Goal: Find specific page/section

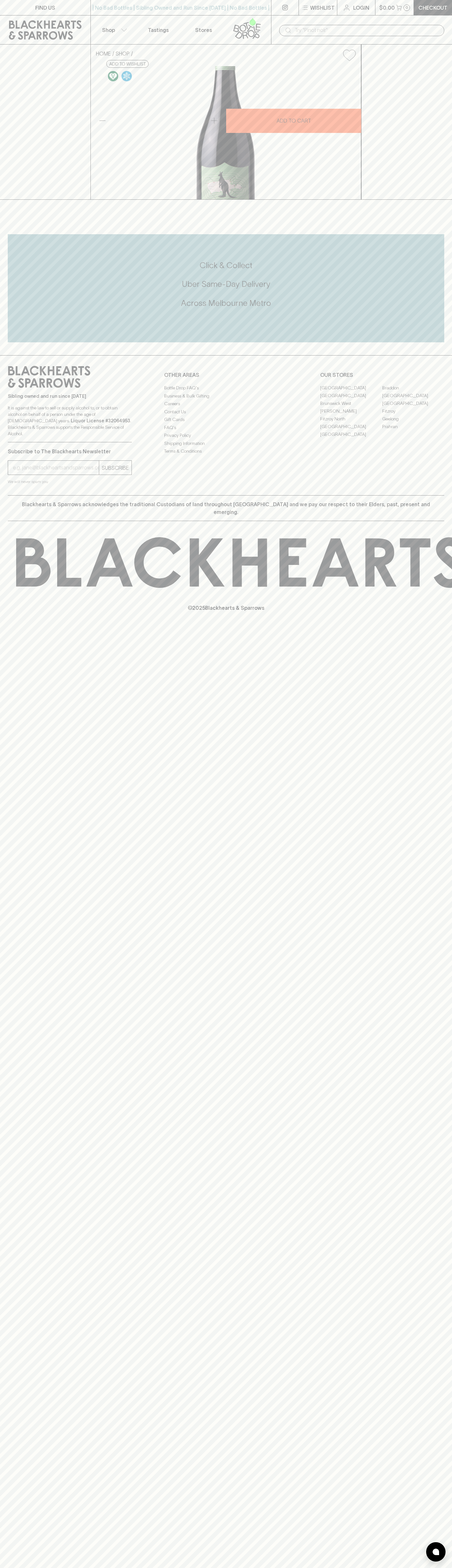
click at [351, 415] on link "[PERSON_NAME]" at bounding box center [351, 411] width 62 height 8
click at [439, 399] on link "[GEOGRAPHIC_DATA]" at bounding box center [413, 395] width 62 height 8
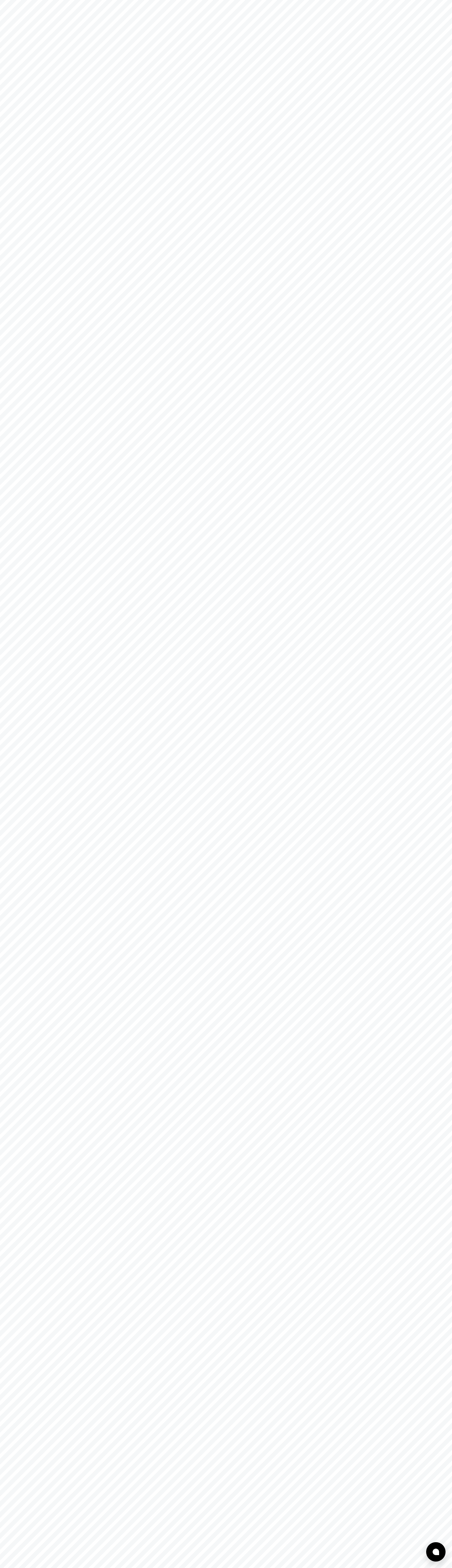
click at [337, 0] on html at bounding box center [226, 0] width 452 height 0
click at [1, 0] on html at bounding box center [226, 0] width 452 height 0
